Goal: Check status: Check status

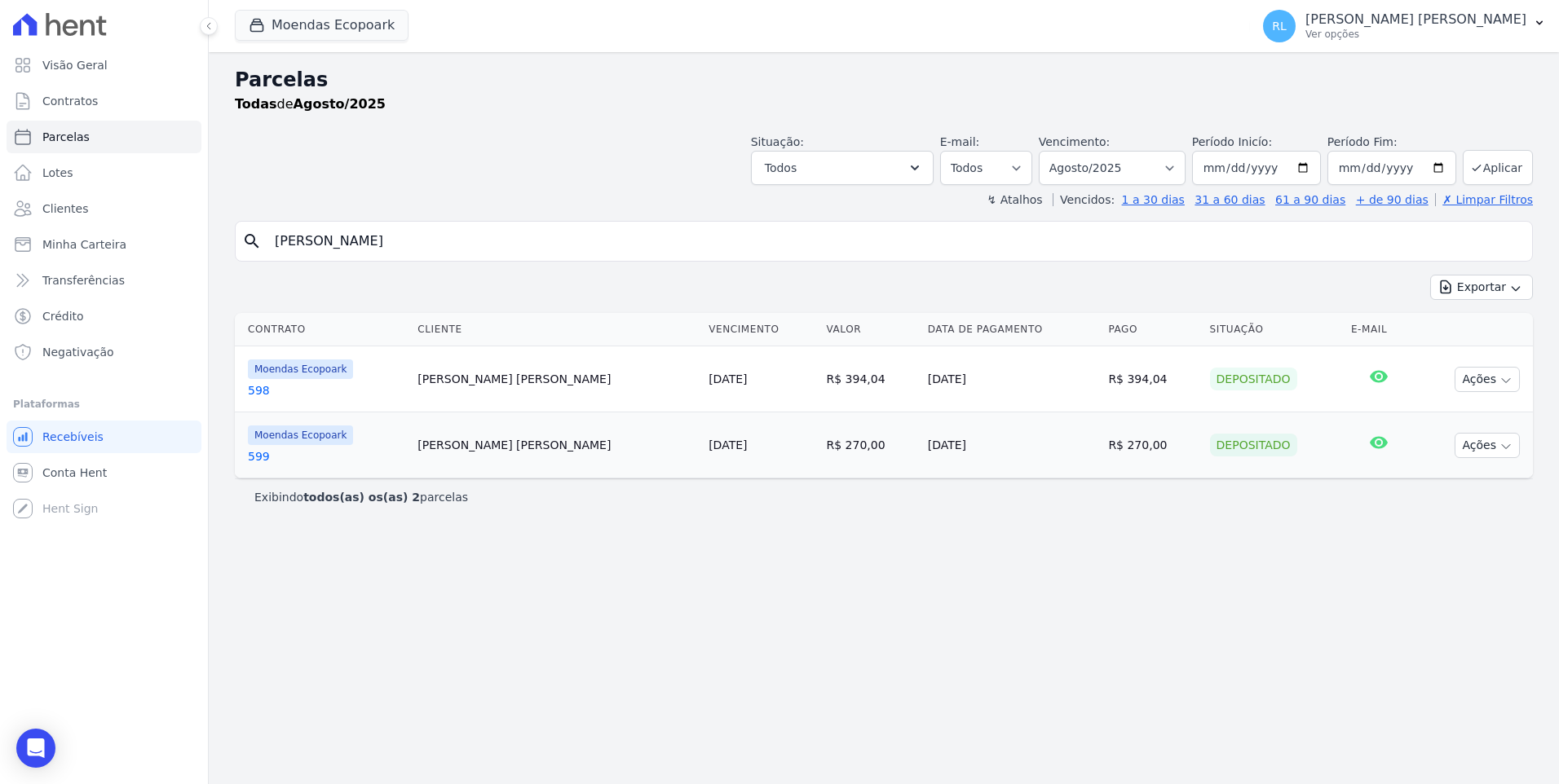
select select
drag, startPoint x: 299, startPoint y: 243, endPoint x: 263, endPoint y: 234, distance: 37.1
click at [262, 235] on div "search [PERSON_NAME]" at bounding box center [884, 241] width 1298 height 41
type input "496"
select select
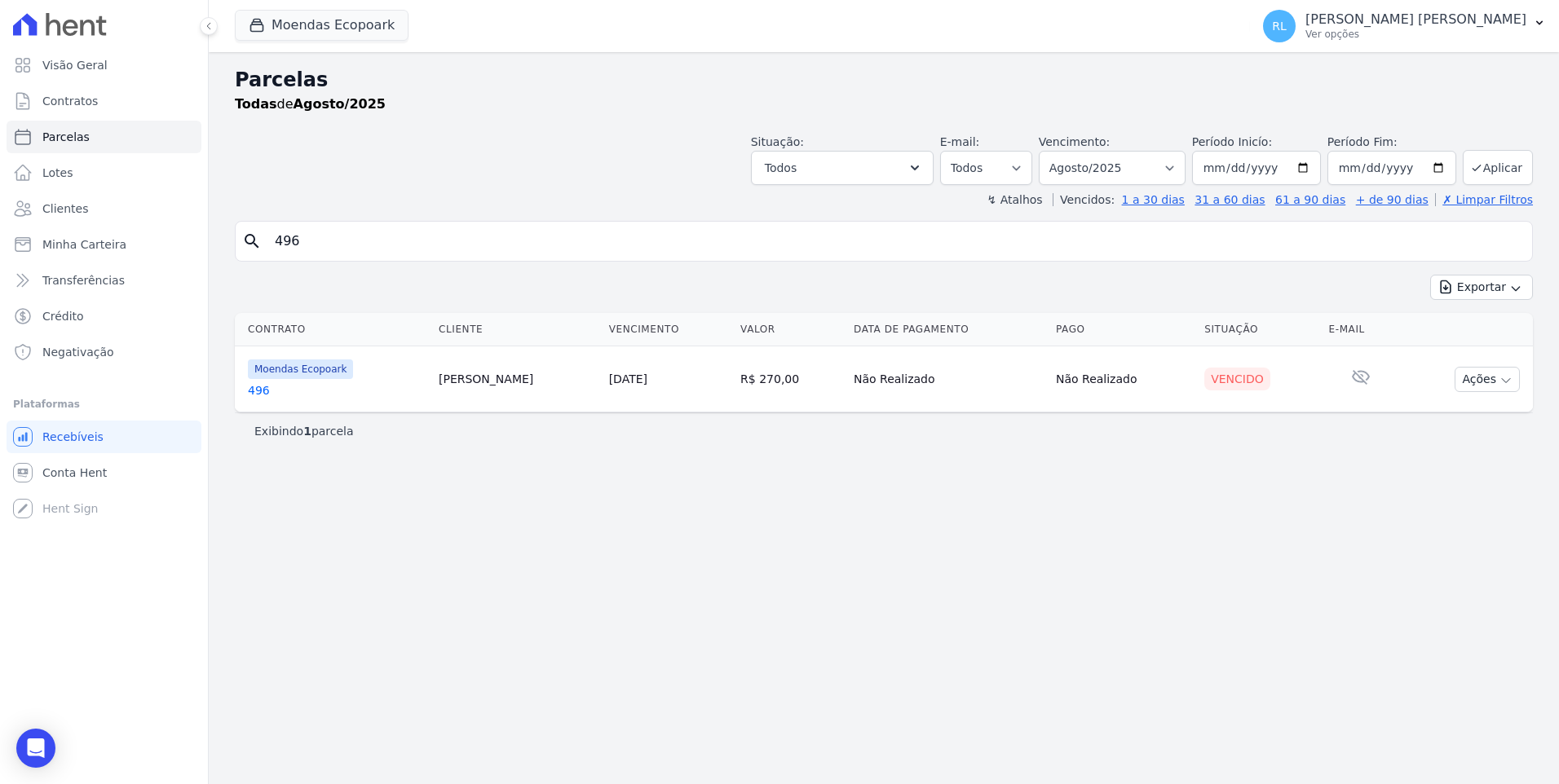
click at [265, 392] on link "496" at bounding box center [336, 390] width 177 height 16
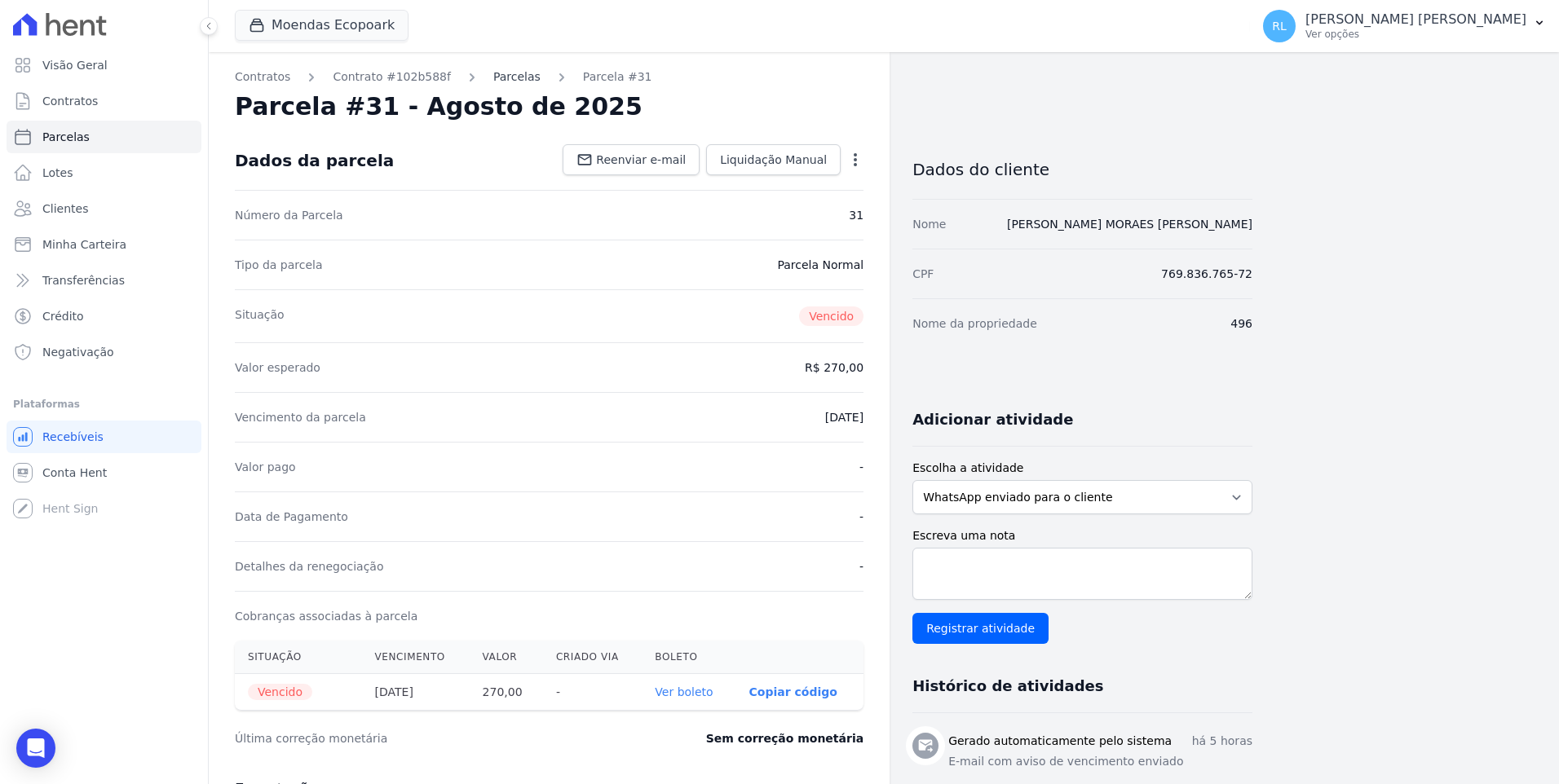
click at [493, 81] on link "Parcelas" at bounding box center [516, 77] width 48 height 17
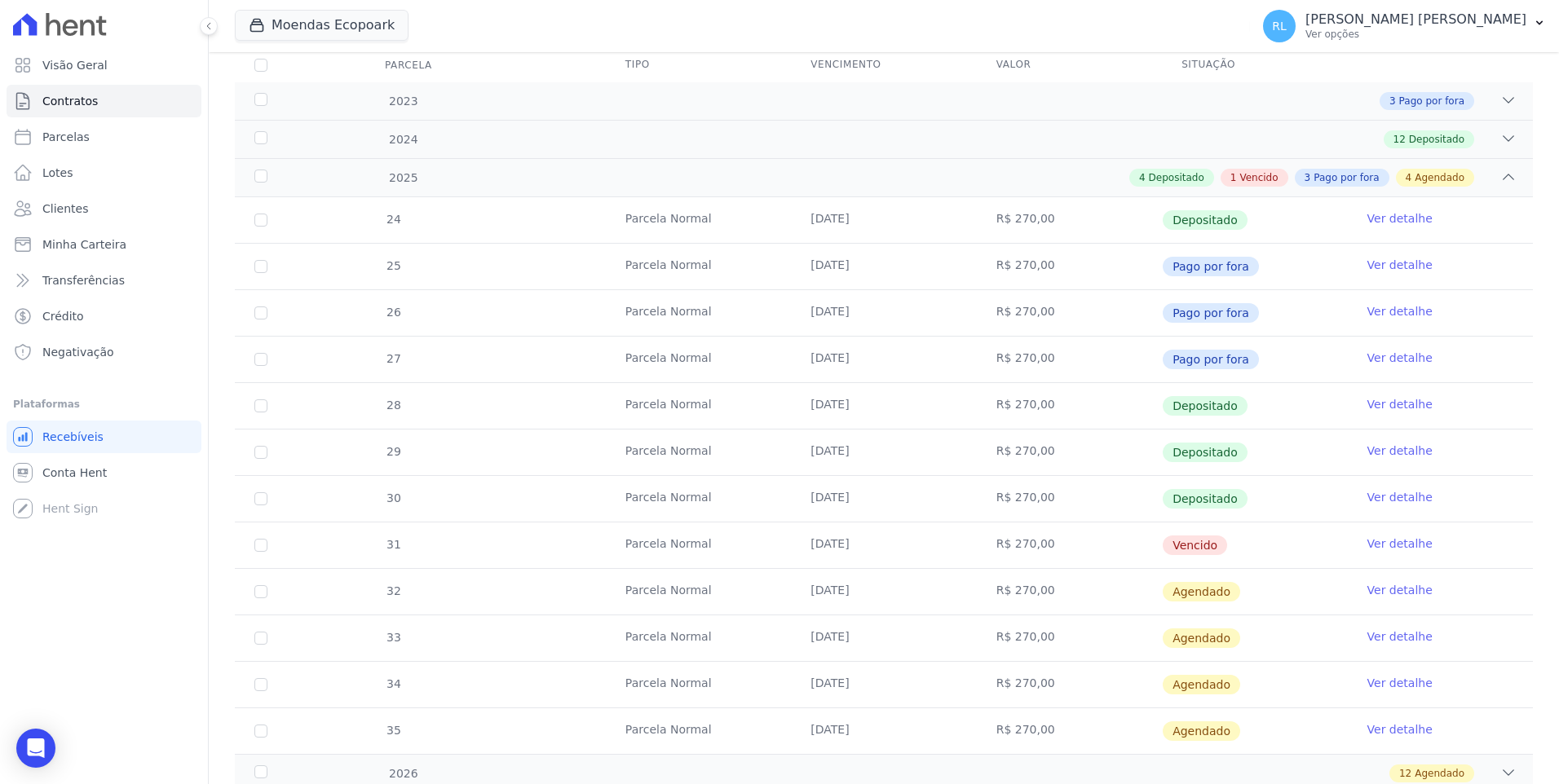
scroll to position [244, 0]
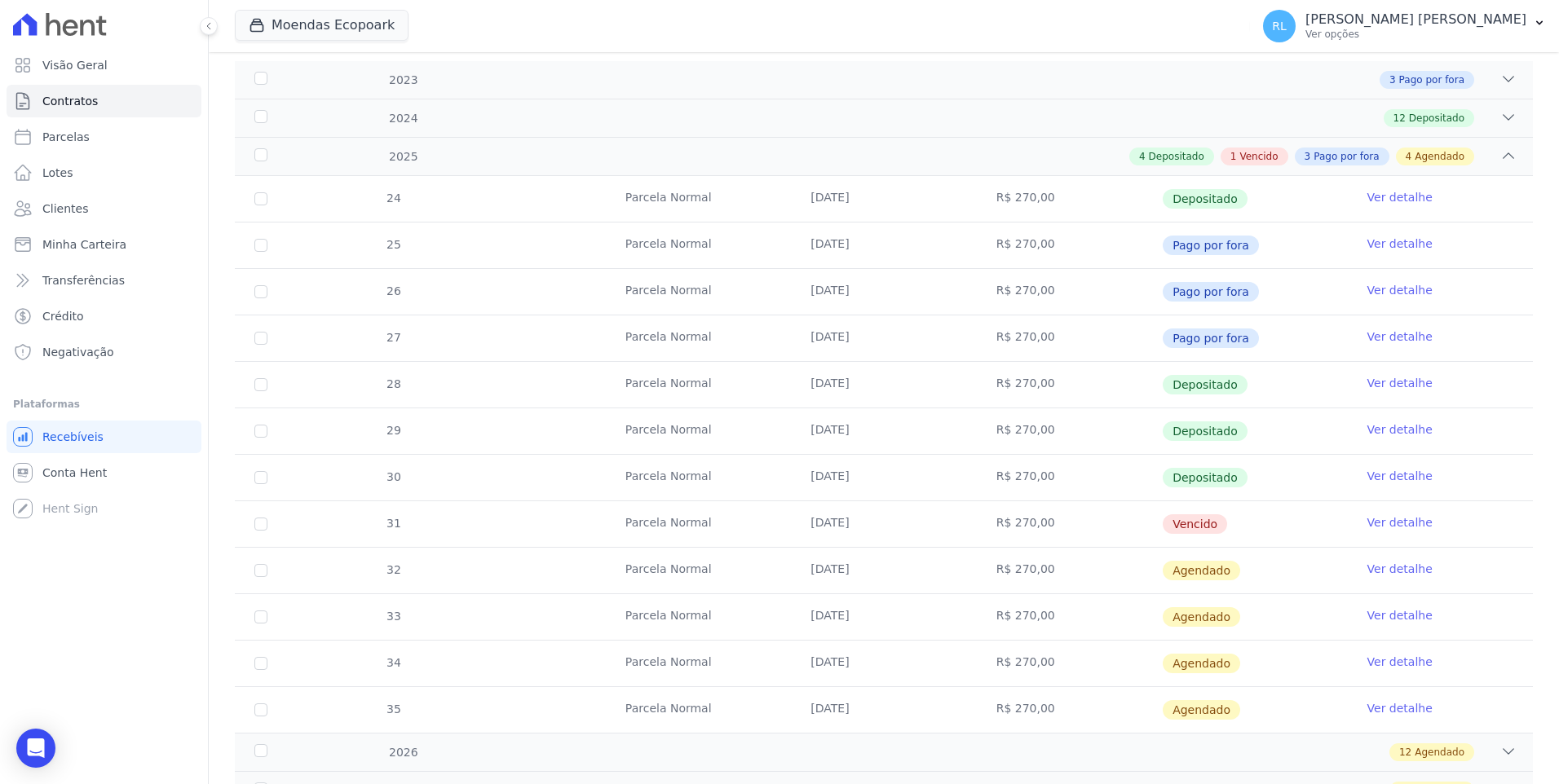
click at [1368, 519] on link "Ver detalhe" at bounding box center [1400, 522] width 65 height 16
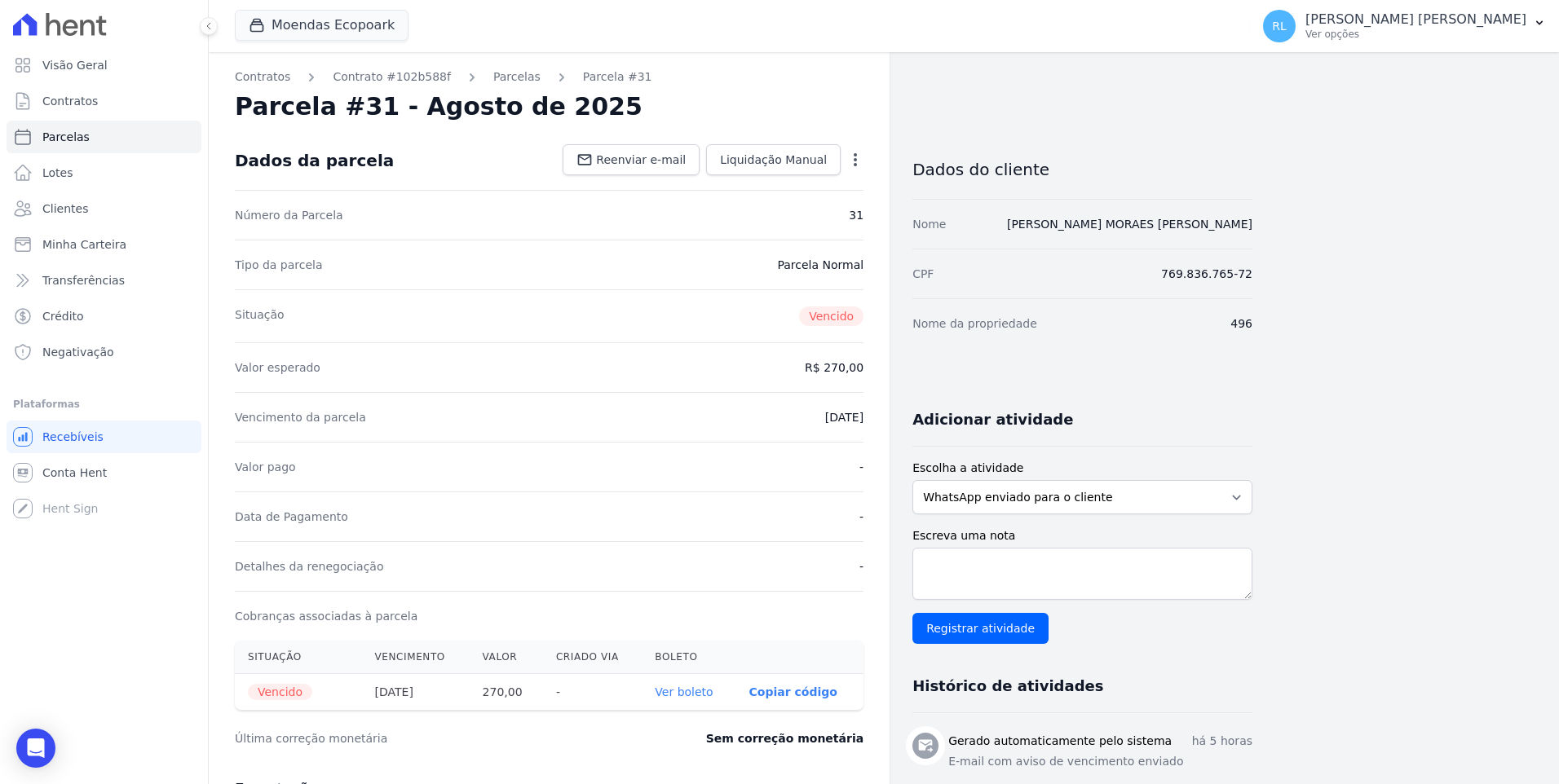
click at [709, 693] on link "Ver boleto" at bounding box center [683, 692] width 58 height 13
click at [105, 134] on link "Parcelas" at bounding box center [104, 136] width 195 height 33
select select
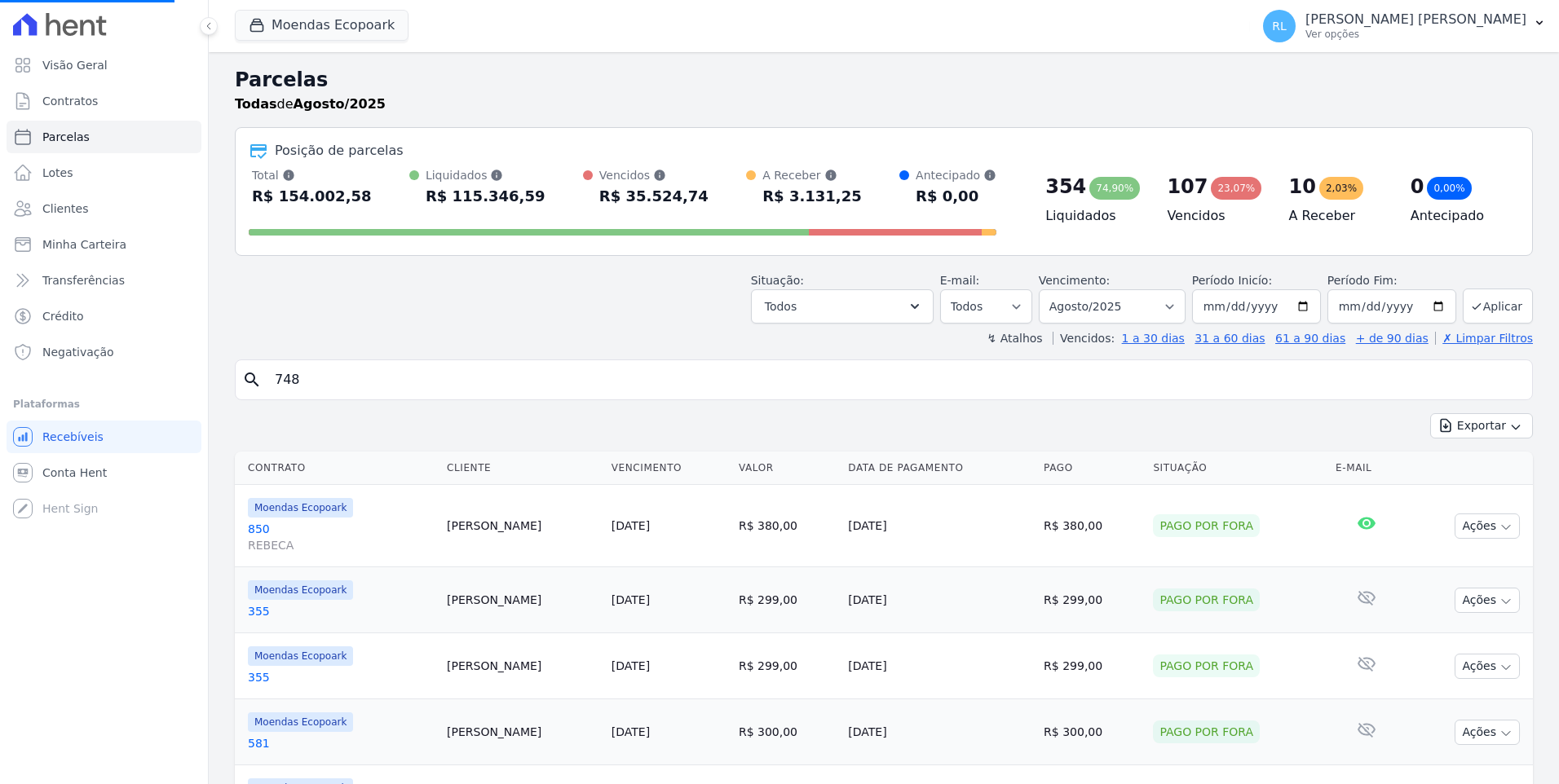
drag, startPoint x: 326, startPoint y: 391, endPoint x: 220, endPoint y: 386, distance: 106.1
select select
click at [282, 379] on input "search" at bounding box center [895, 380] width 1260 height 33
type input "329"
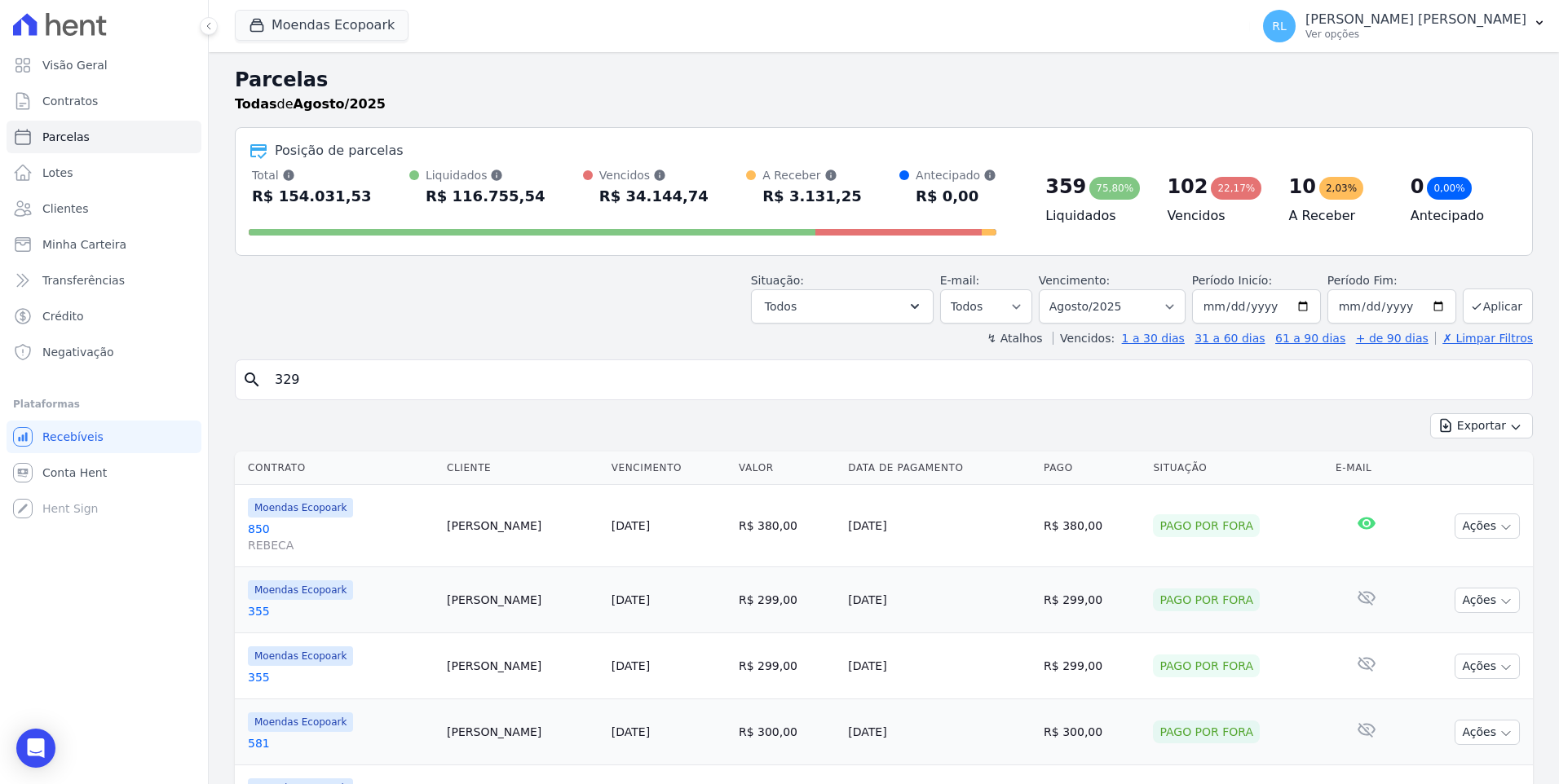
select select
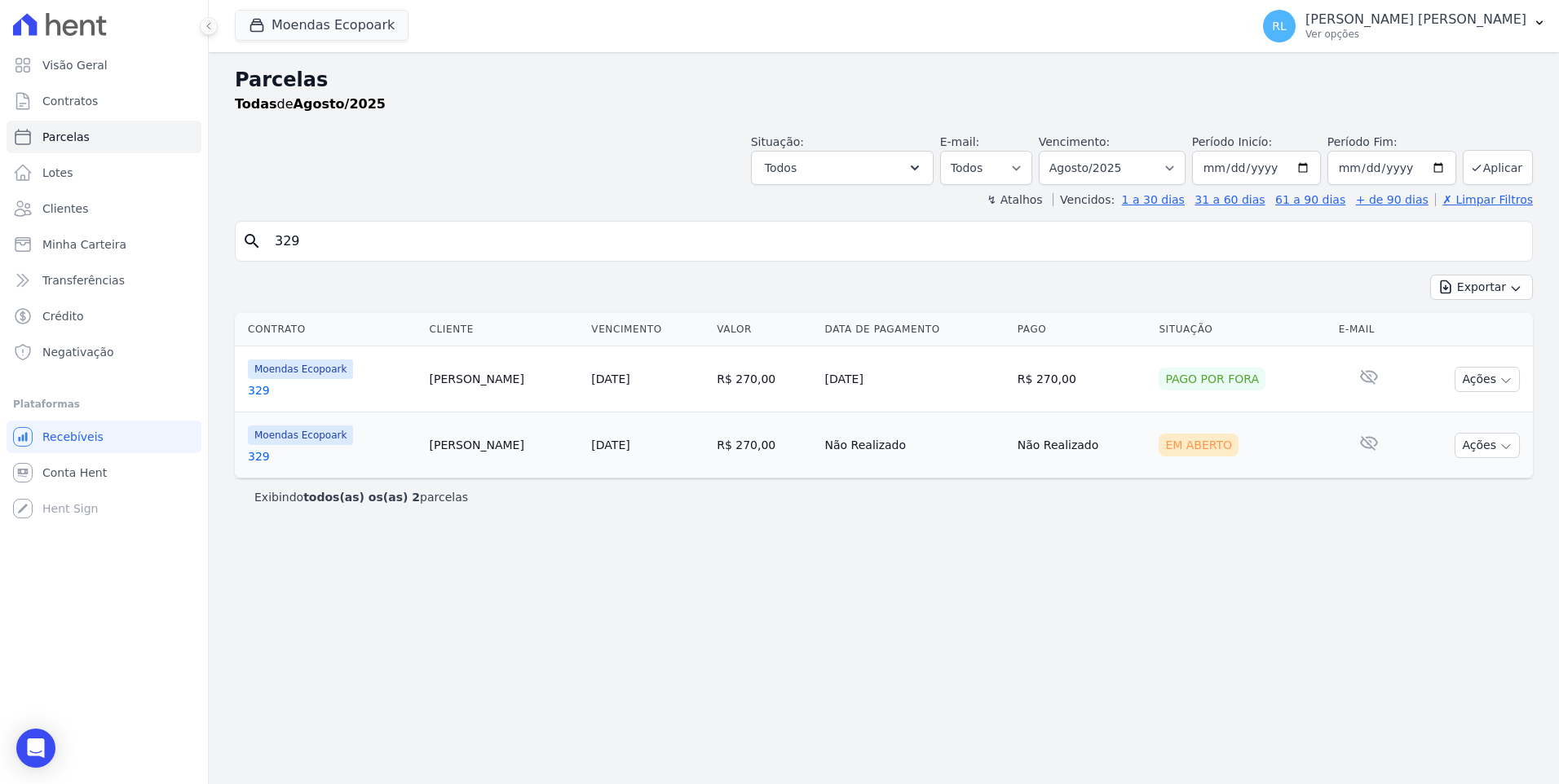
drag, startPoint x: 334, startPoint y: 249, endPoint x: 254, endPoint y: 234, distance: 81.4
click at [254, 234] on div "search 329" at bounding box center [884, 241] width 1298 height 41
type input "182"
select select
